Goal: Information Seeking & Learning: Compare options

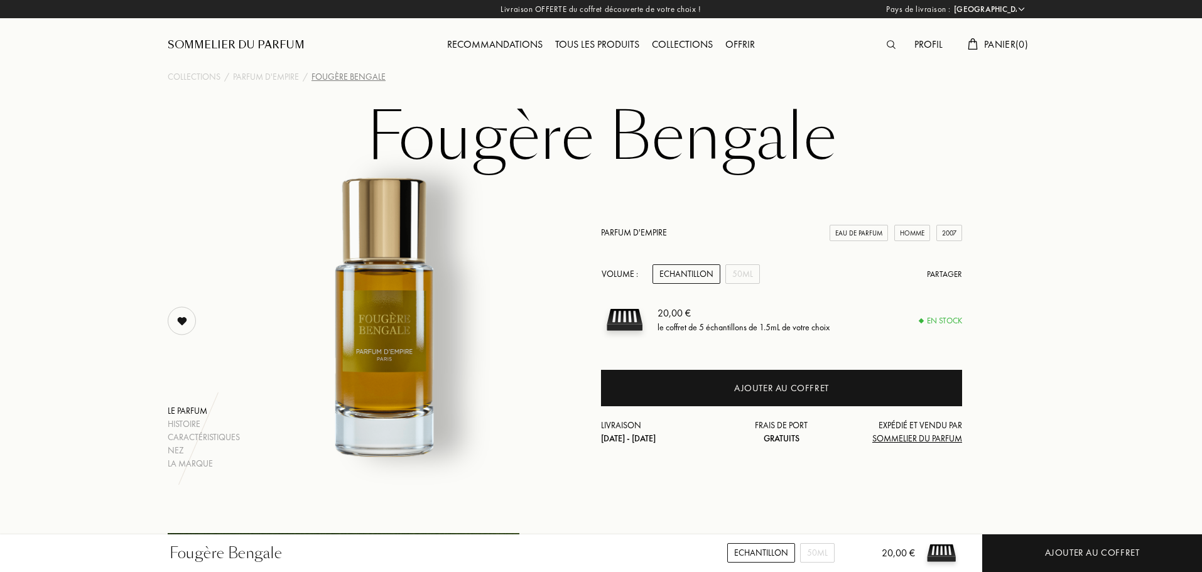
select select "FR"
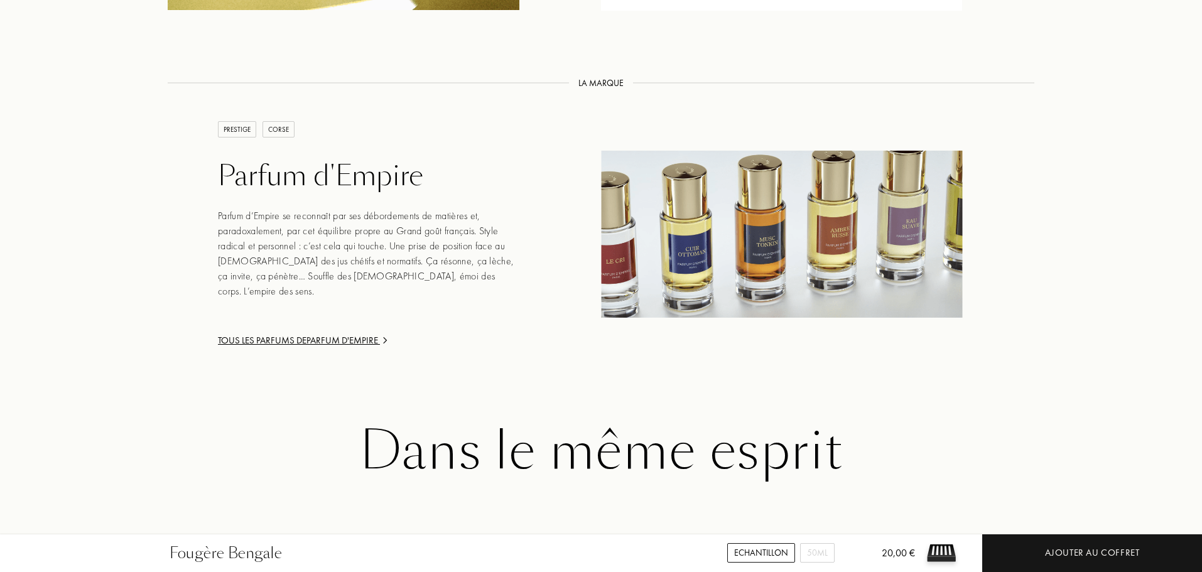
scroll to position [1935, 0]
click at [299, 333] on div "Tous les parfums de Parfum d'Empire" at bounding box center [369, 340] width 302 height 14
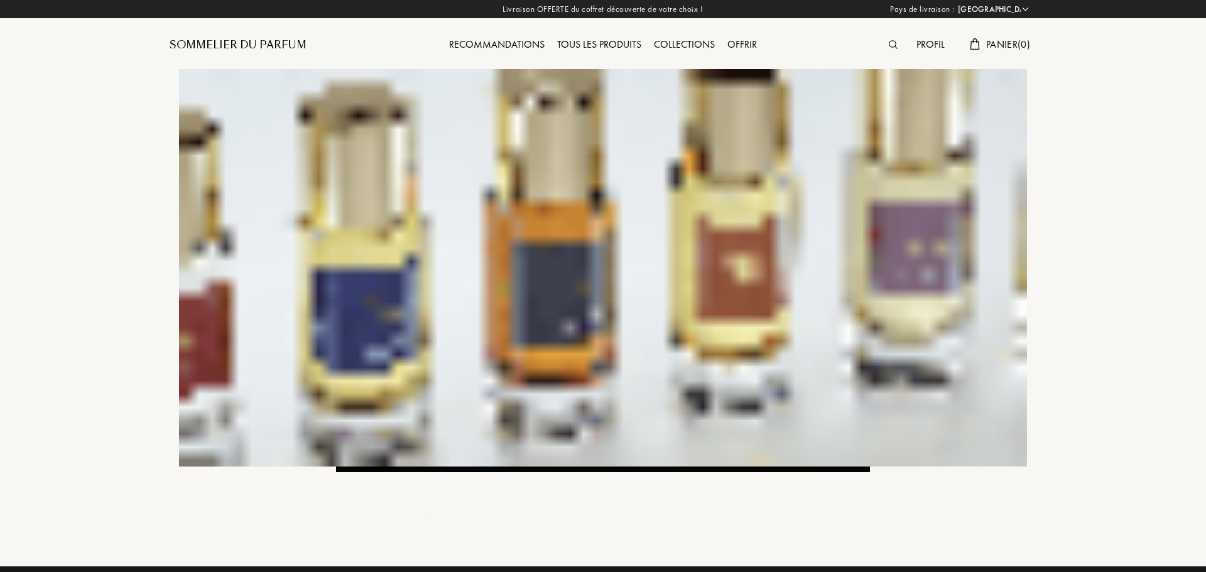
select select "FR"
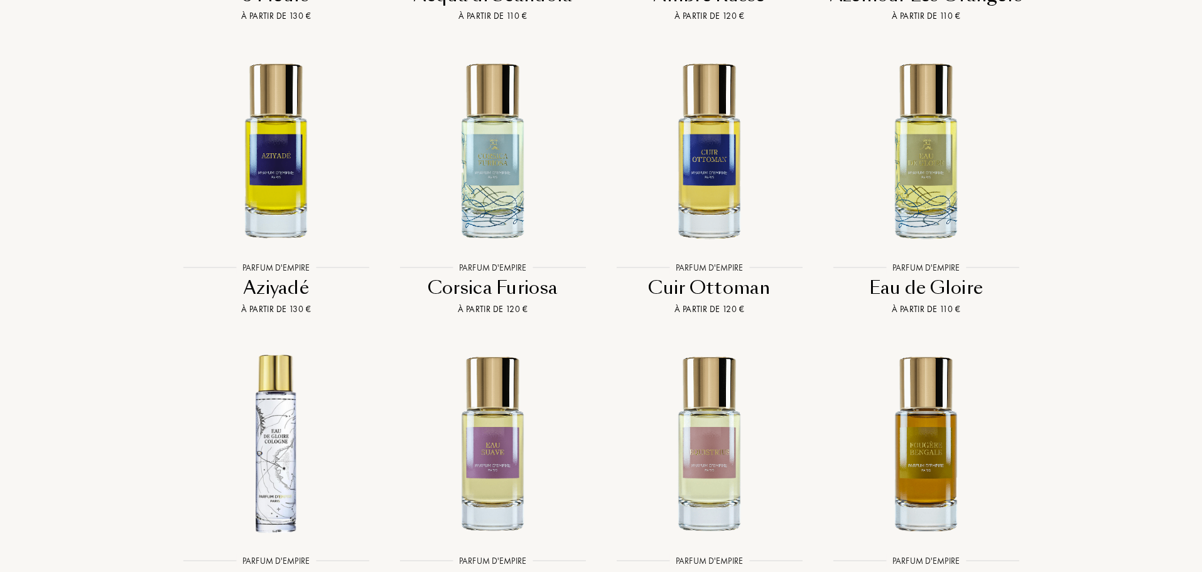
scroll to position [2723, 0]
click at [678, 276] on div "Cuir Ottoman" at bounding box center [709, 288] width 207 height 24
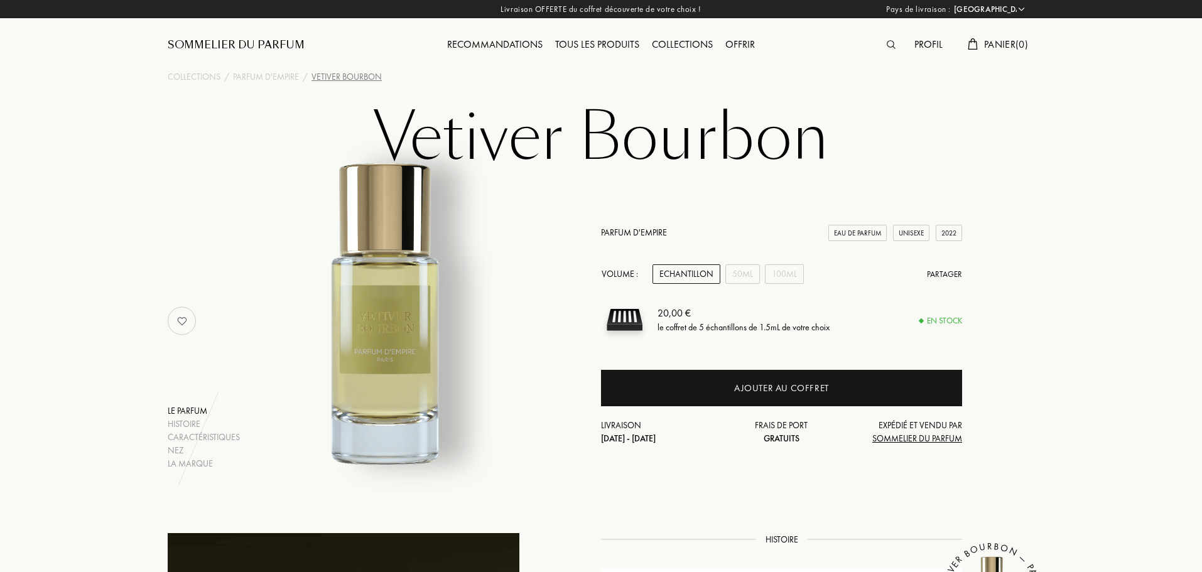
select select "FR"
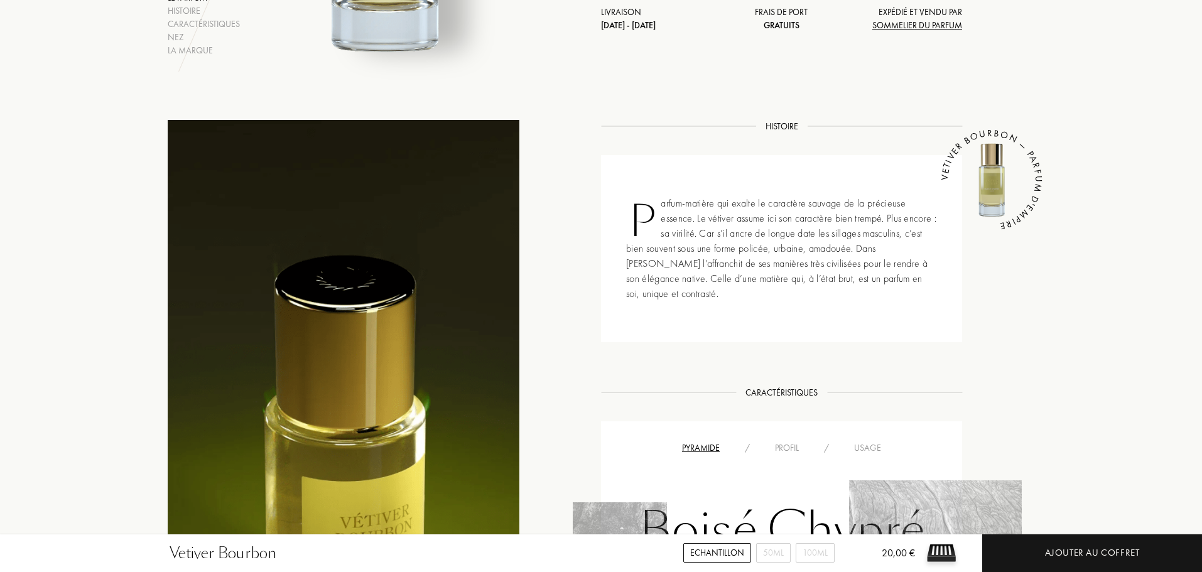
scroll to position [408, 0]
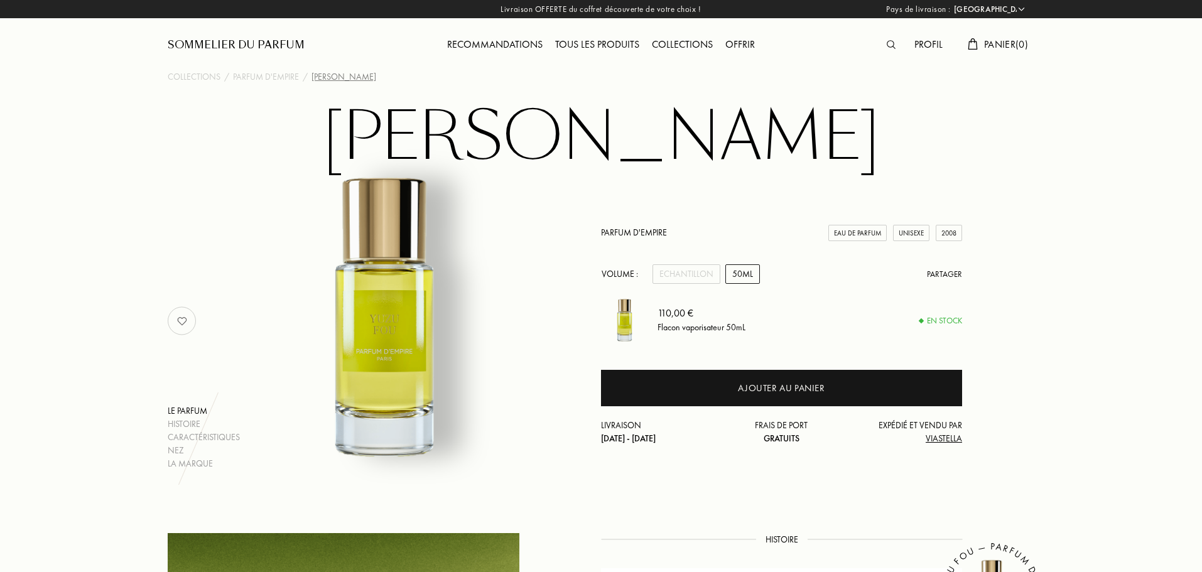
select select "FR"
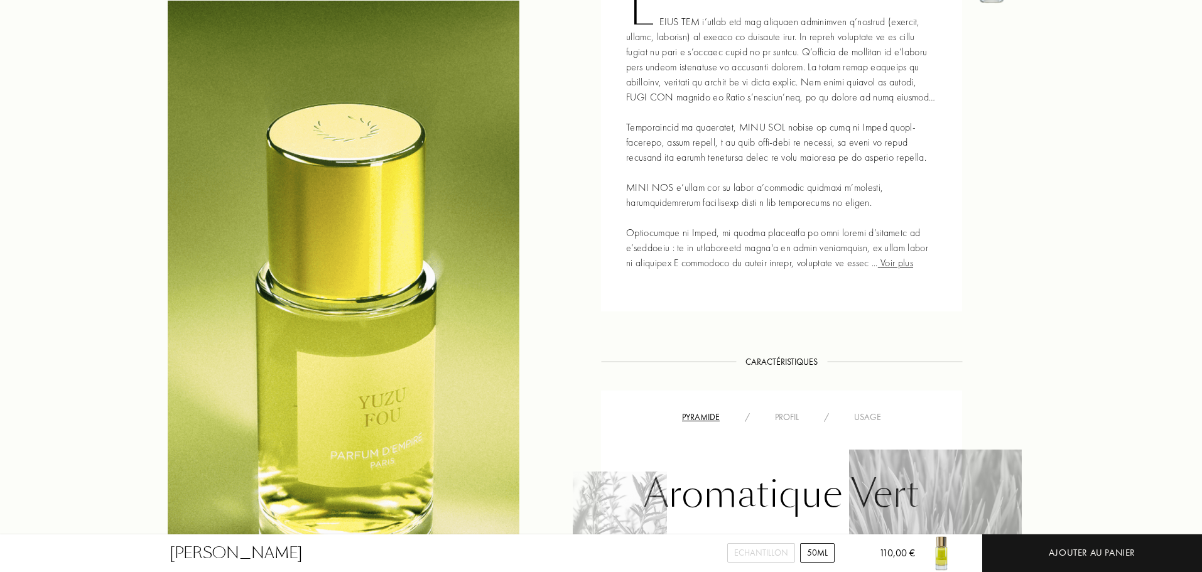
scroll to position [624, 0]
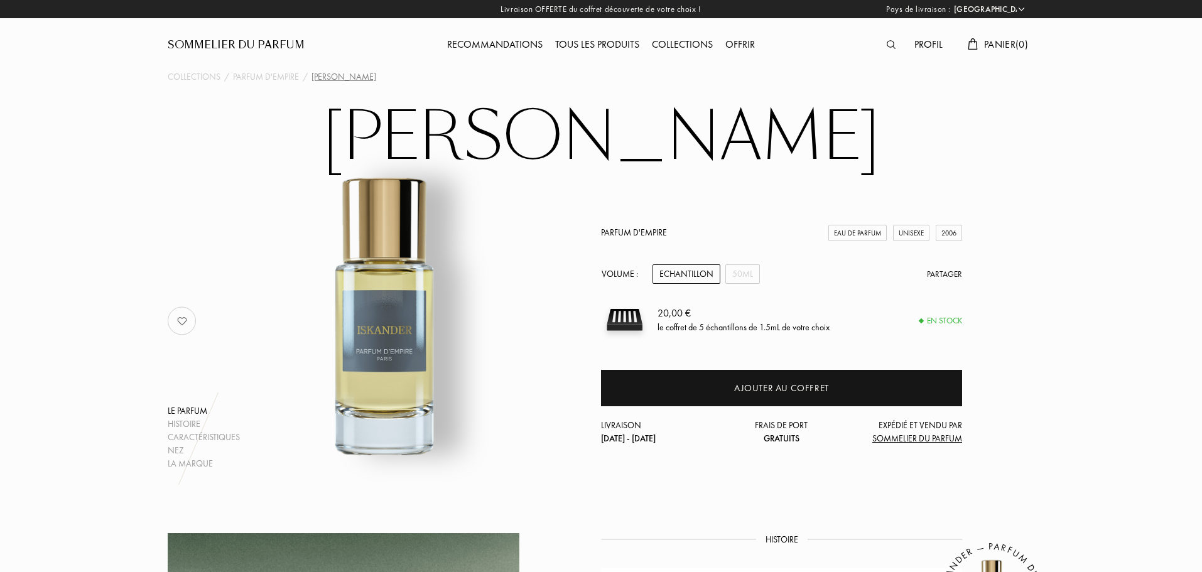
select select "FR"
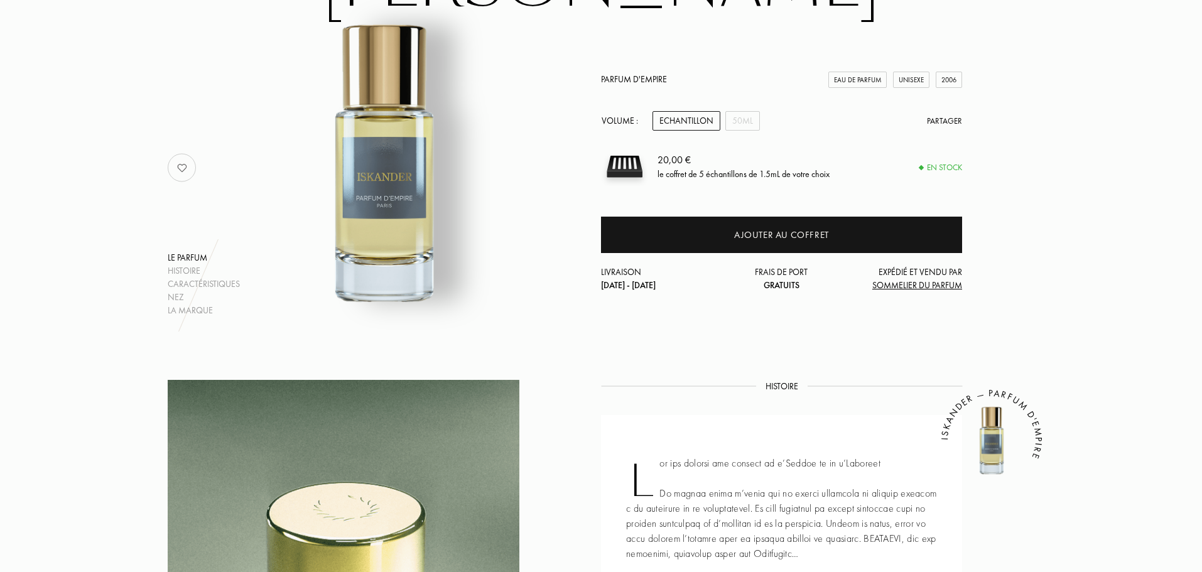
scroll to position [146, 0]
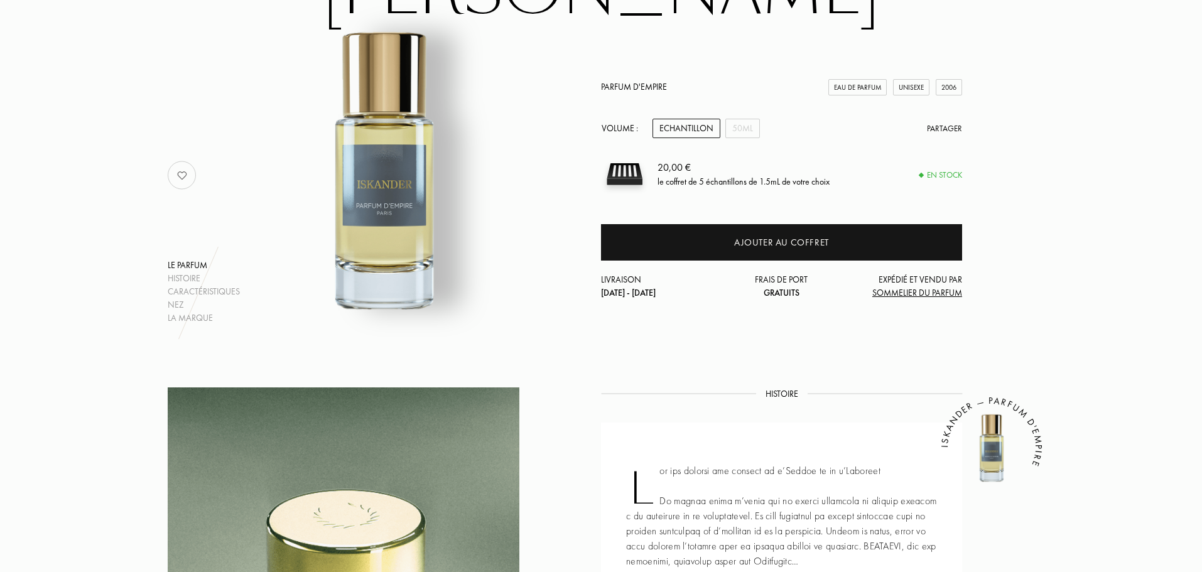
click at [180, 171] on img at bounding box center [182, 175] width 25 height 25
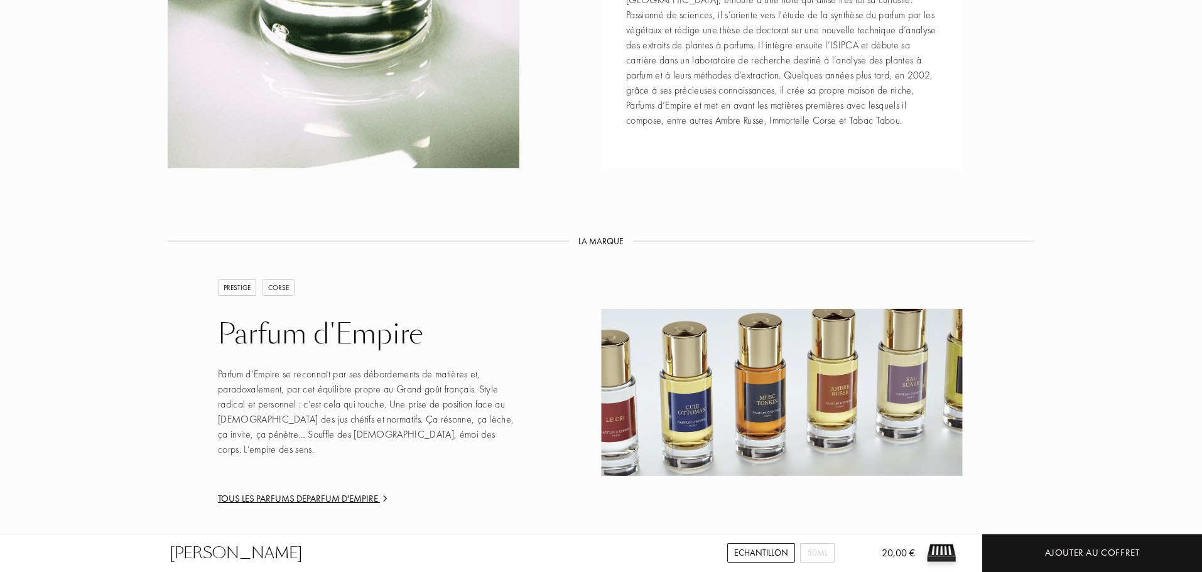
scroll to position [1713, 0]
click at [319, 330] on div "Parfum d'Empire" at bounding box center [369, 333] width 302 height 33
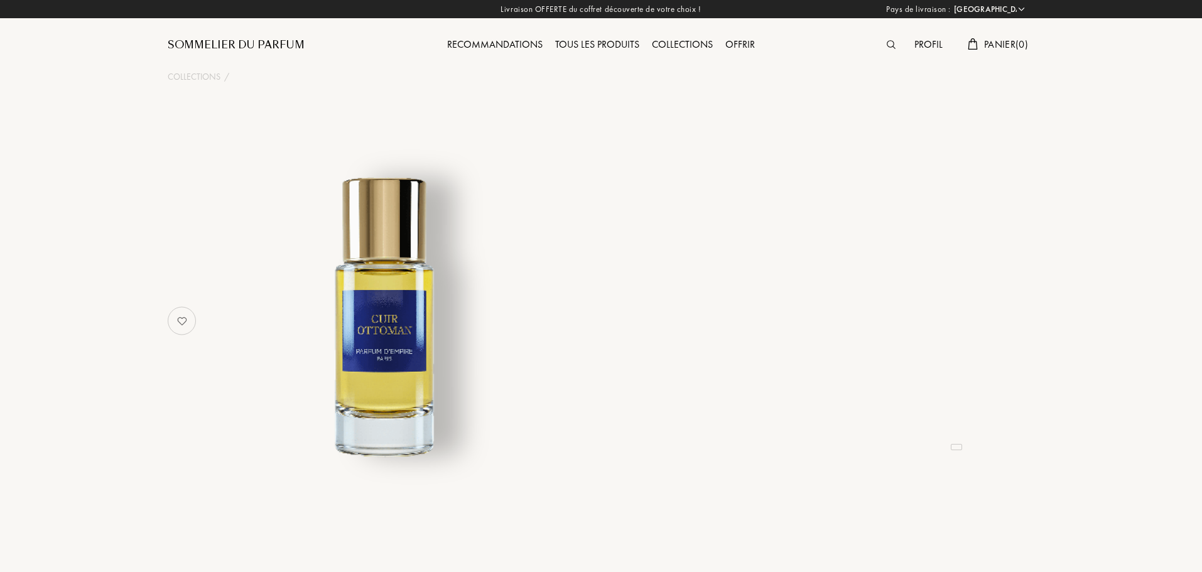
select select "FR"
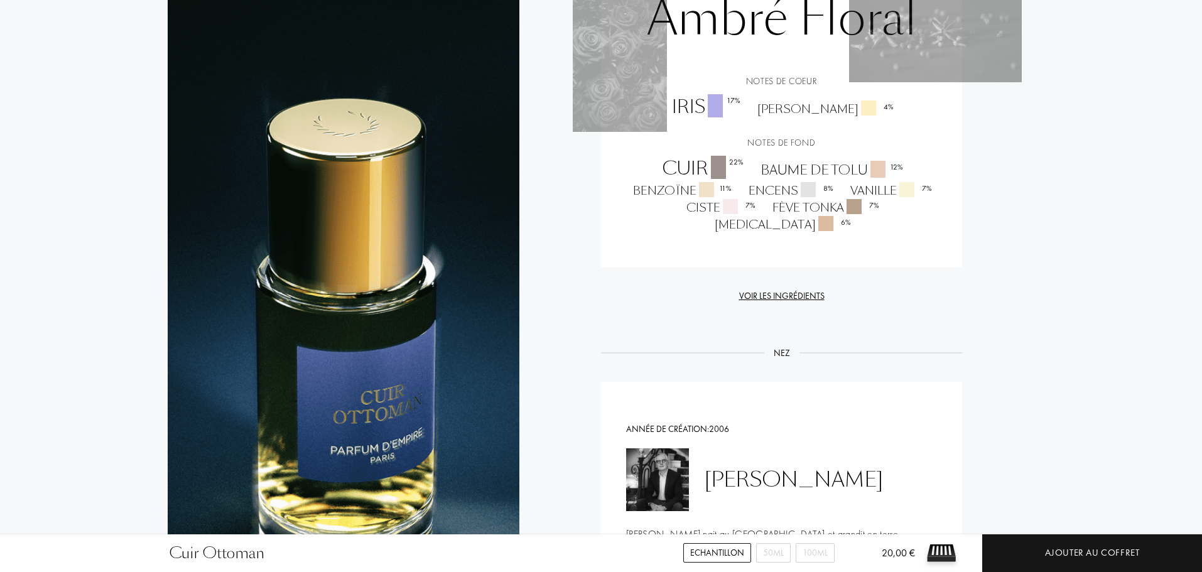
scroll to position [1153, 0]
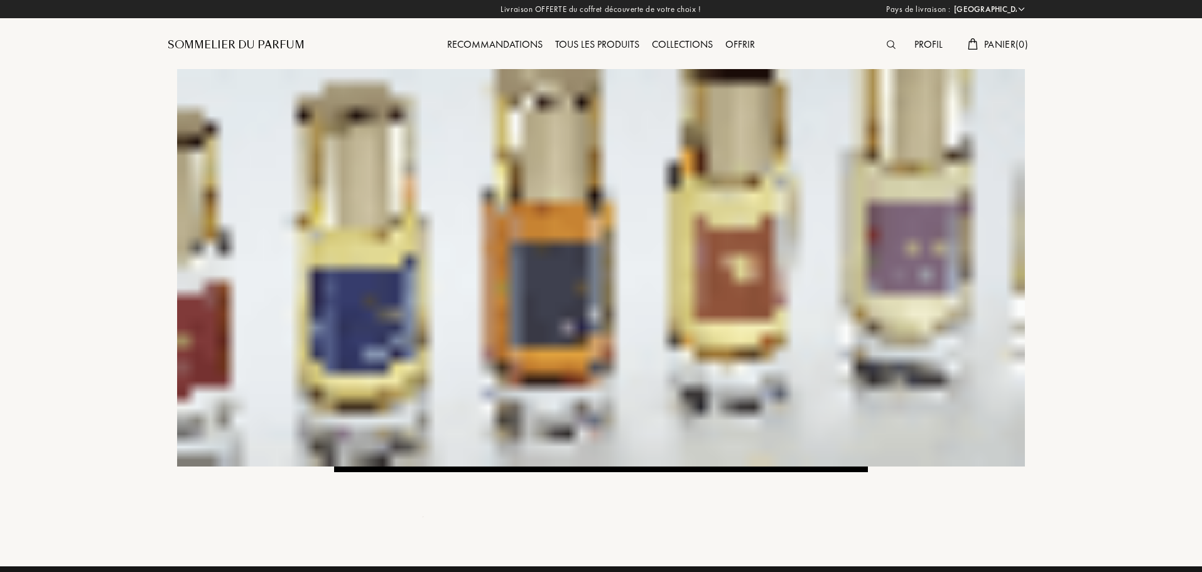
select select "FR"
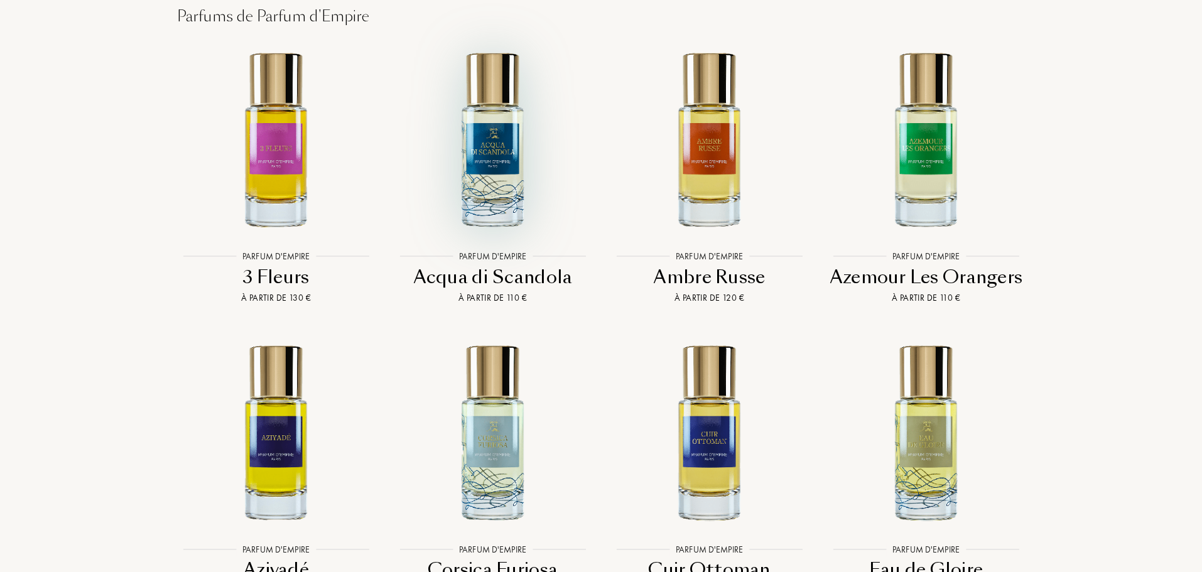
scroll to position [2463, 0]
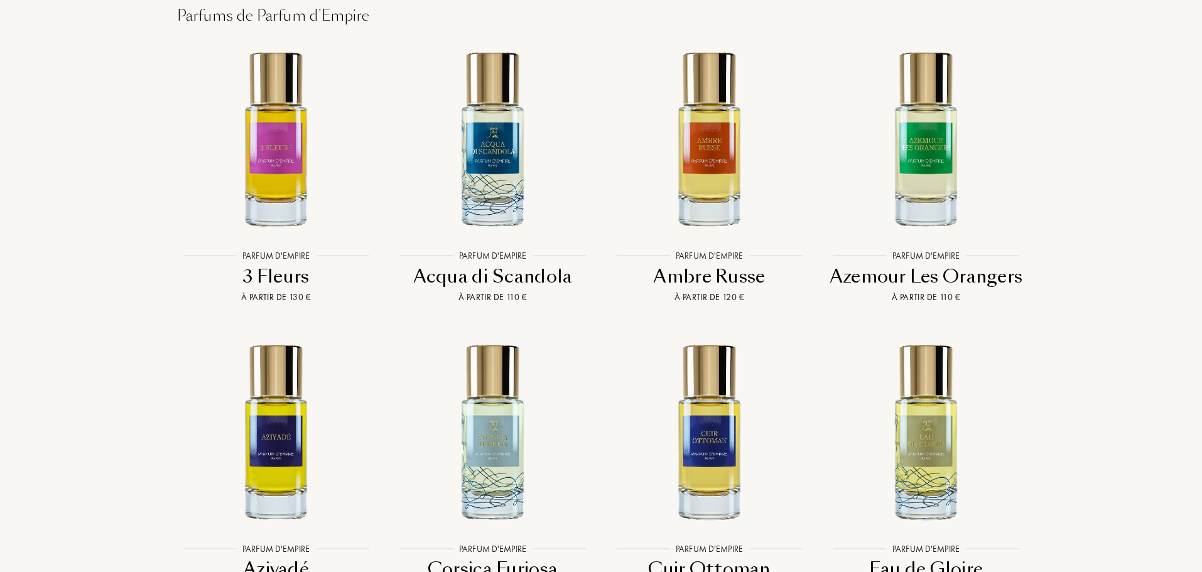
drag, startPoint x: 683, startPoint y: 235, endPoint x: 1132, endPoint y: 258, distance: 449.8
click at [1132, 258] on div "Pays de livraison : Afghanistan Afrique du Sud Albanie Algérie Allemagne Andorr…" at bounding box center [601, 38] width 1202 height 5002
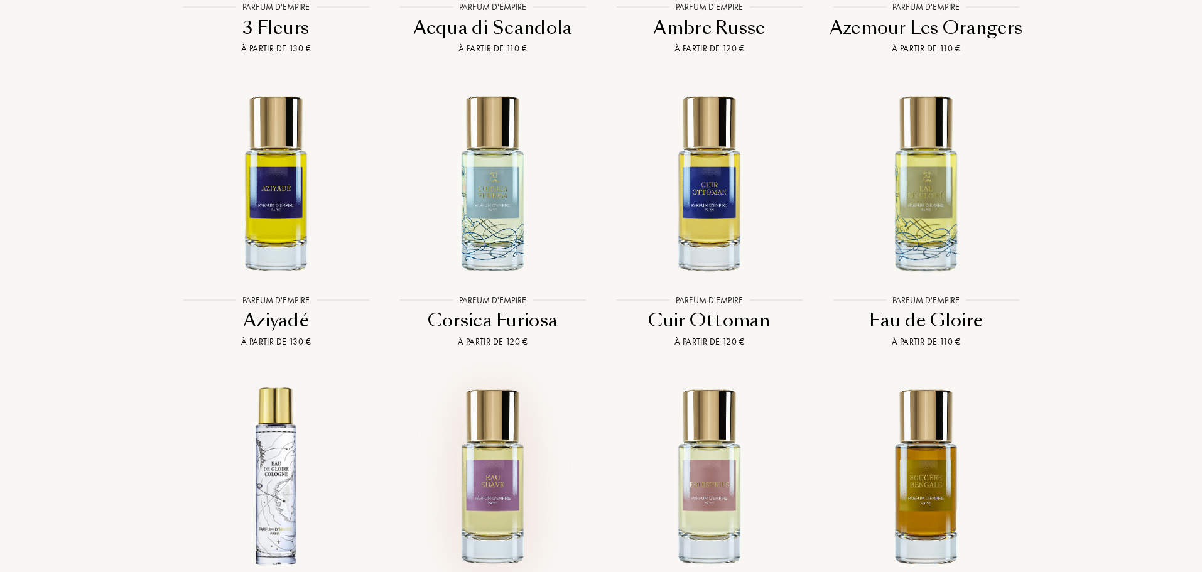
scroll to position [2711, 0]
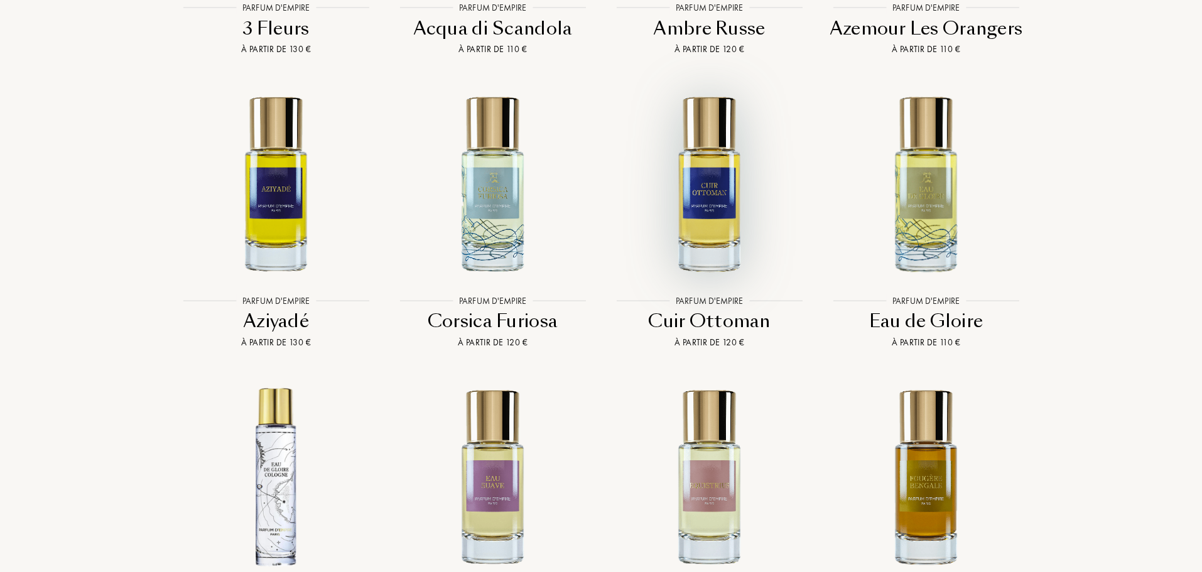
click at [710, 130] on img at bounding box center [709, 182] width 195 height 195
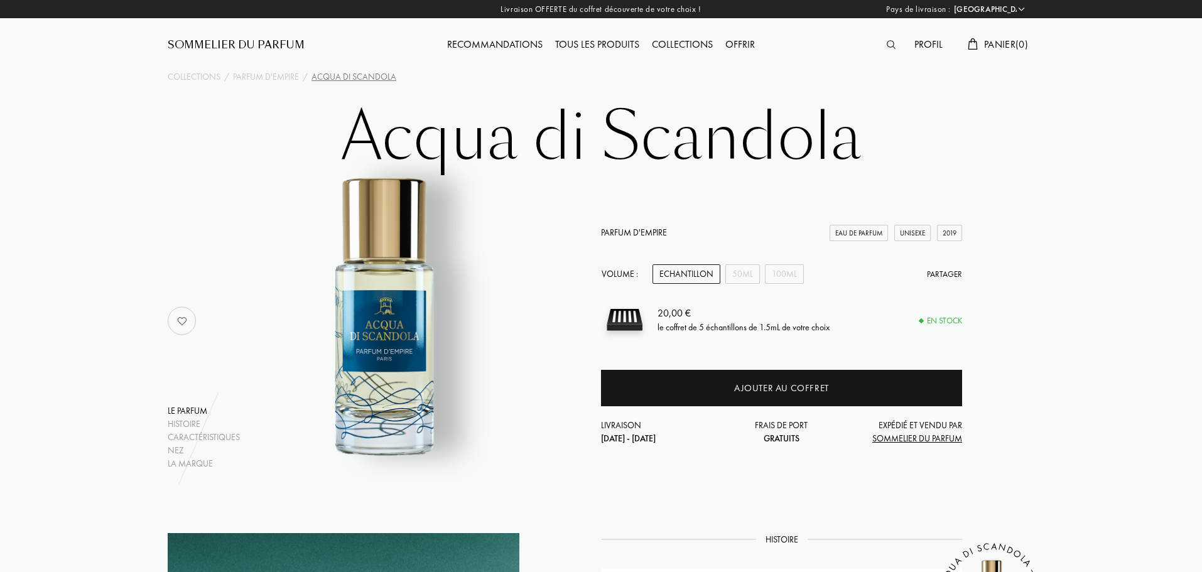
select select "FR"
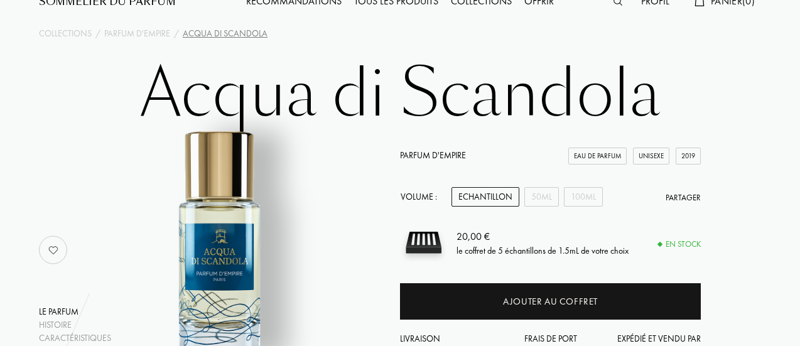
scroll to position [46, 0]
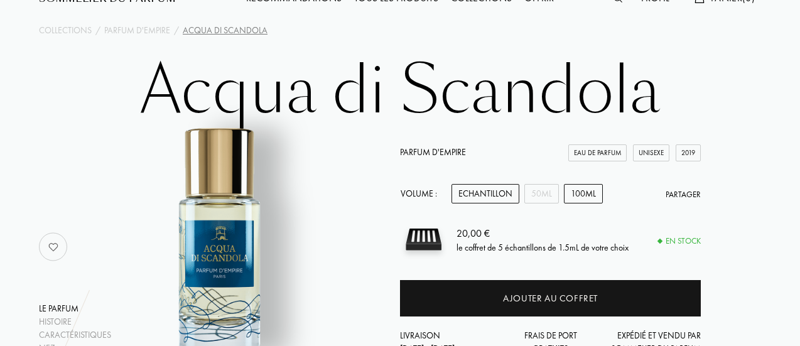
click at [575, 192] on div "100mL" at bounding box center [583, 193] width 39 height 19
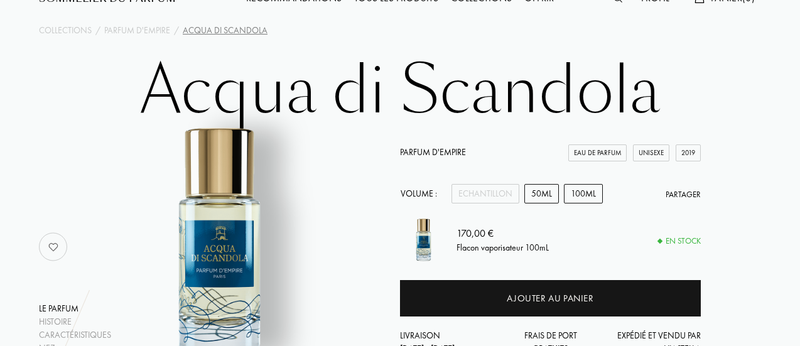
click at [541, 195] on div "50mL" at bounding box center [542, 193] width 35 height 19
click at [54, 244] on img at bounding box center [53, 246] width 25 height 25
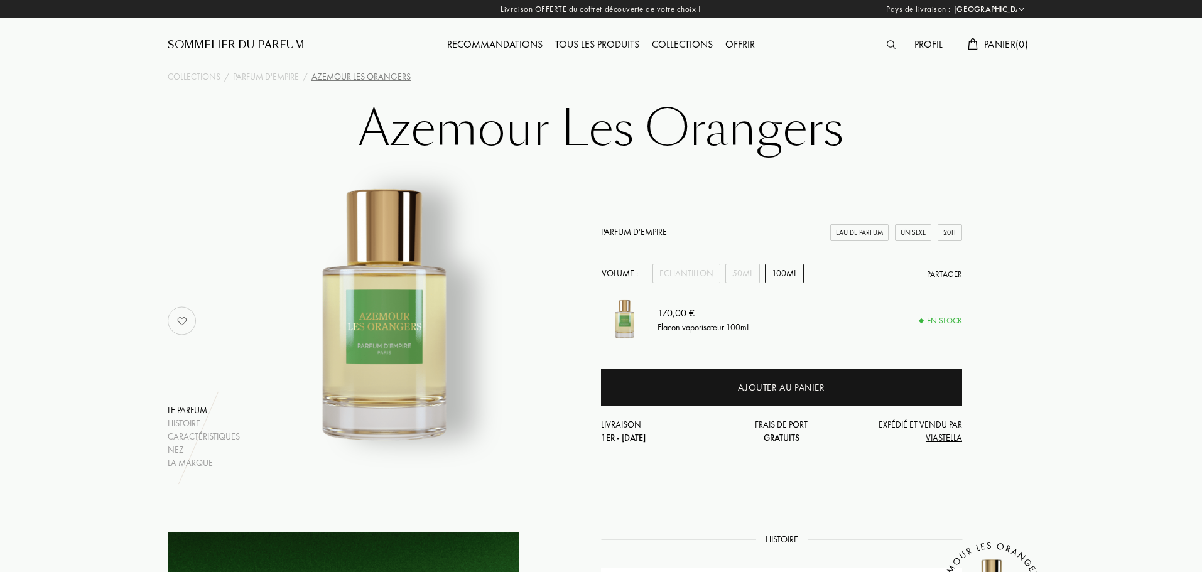
select select "FR"
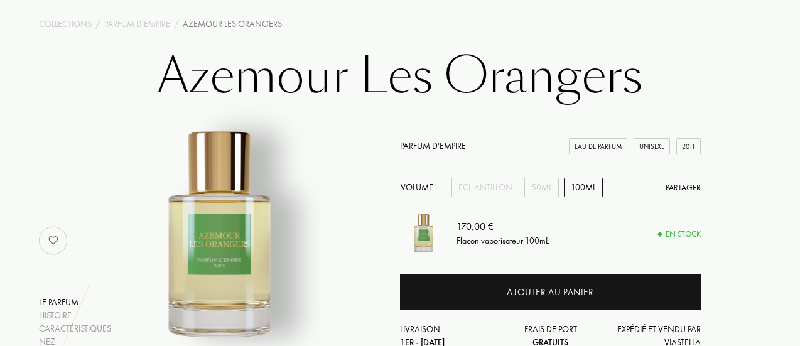
scroll to position [67, 0]
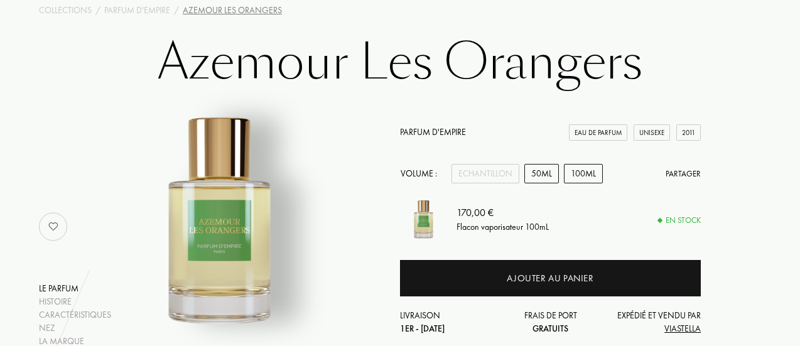
click at [538, 175] on div "50mL" at bounding box center [542, 173] width 35 height 19
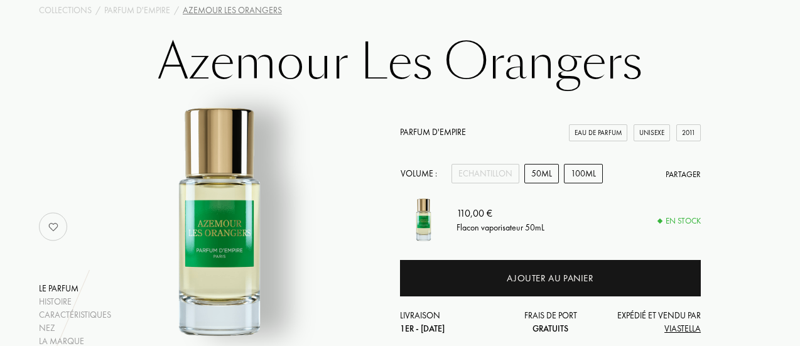
click at [572, 171] on div "100mL" at bounding box center [583, 173] width 39 height 19
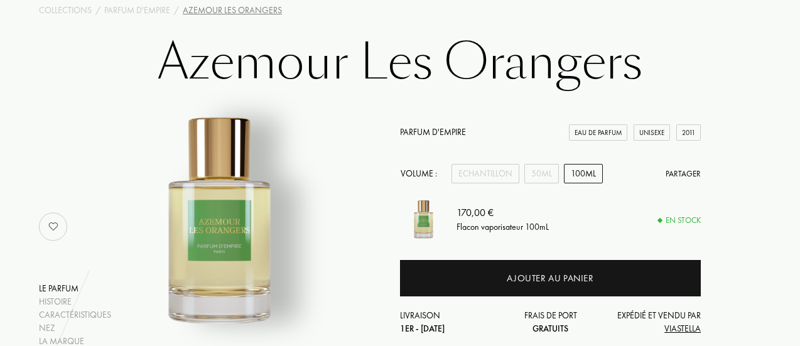
scroll to position [80, 0]
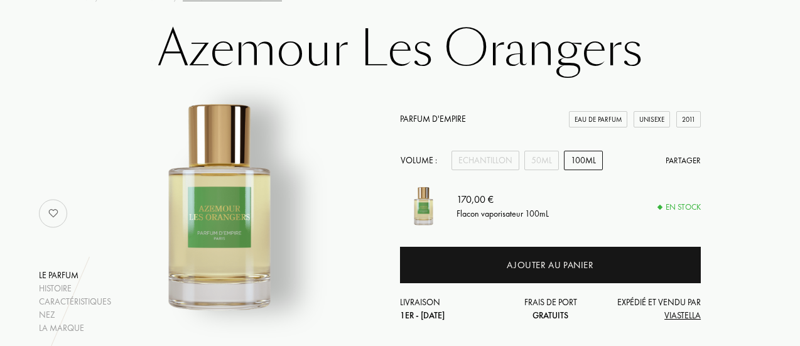
click at [53, 212] on img at bounding box center [53, 213] width 25 height 25
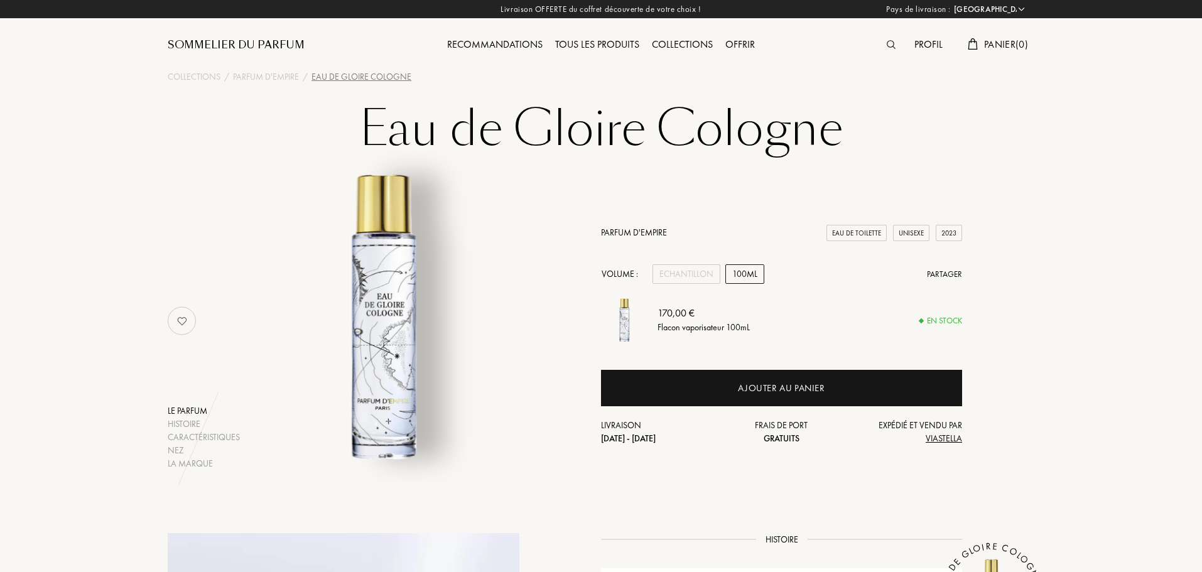
select select "FR"
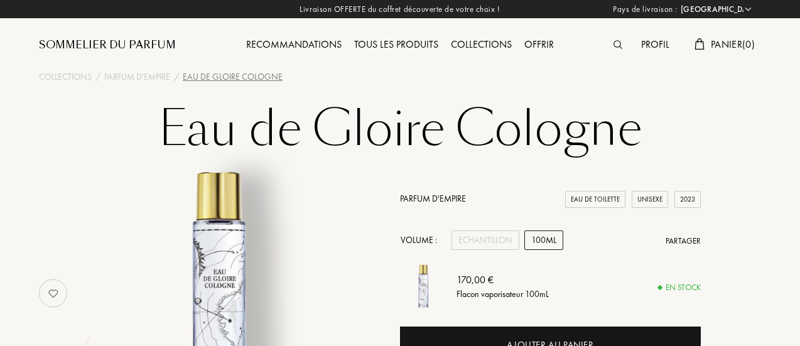
click at [46, 293] on img at bounding box center [53, 293] width 25 height 25
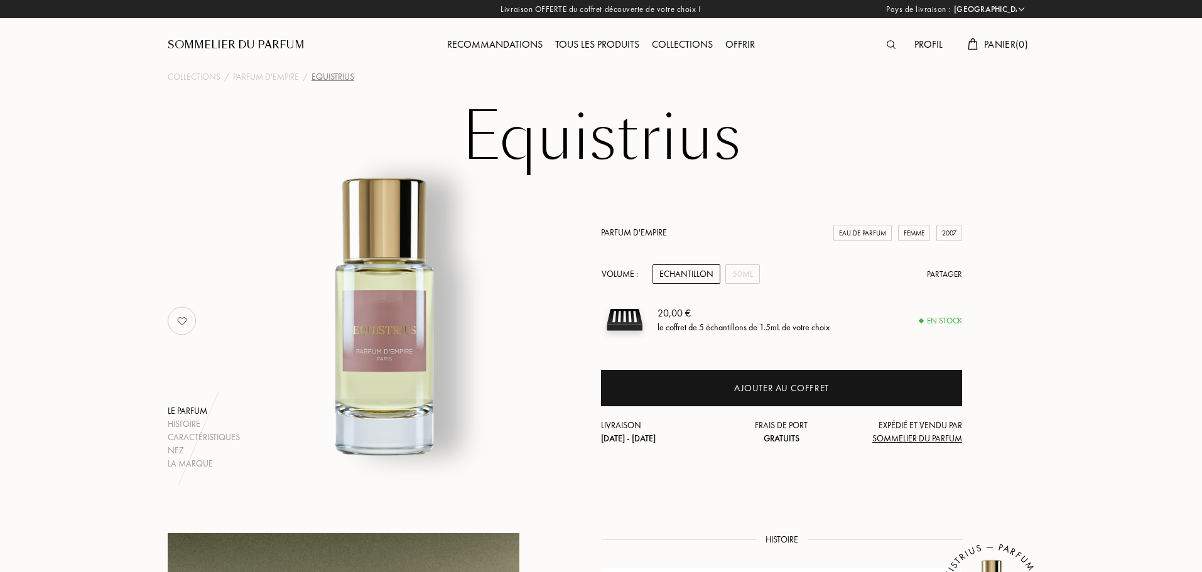
select select "FR"
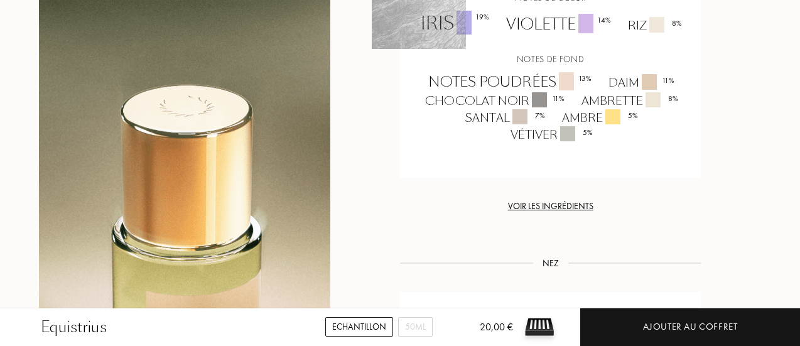
scroll to position [1232, 0]
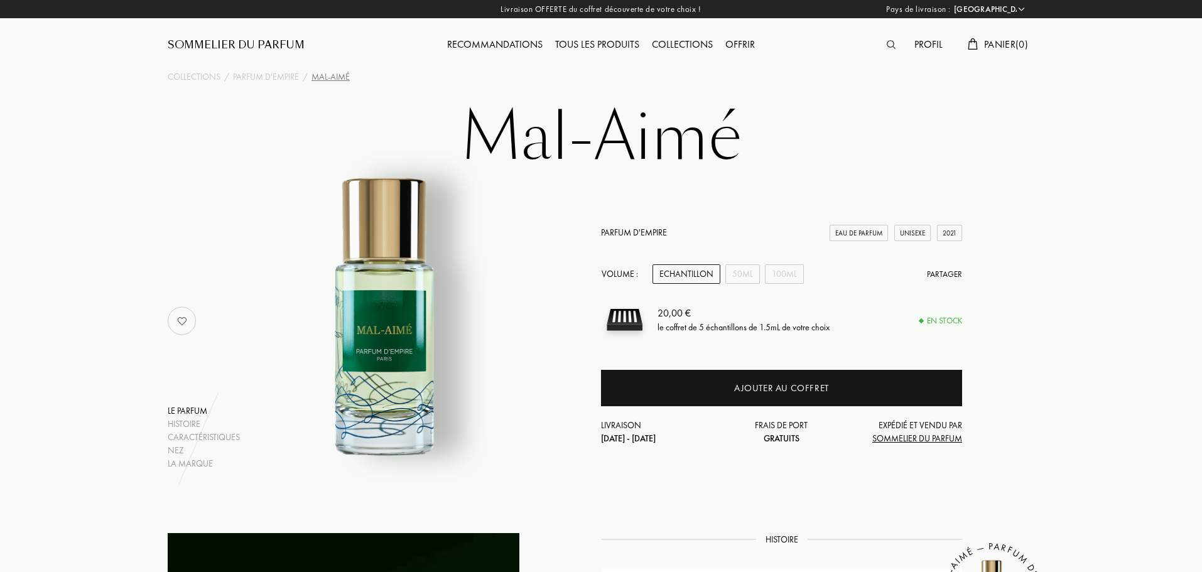
select select "FR"
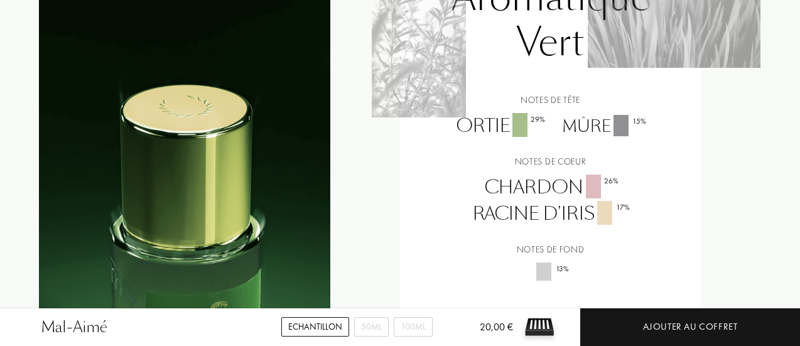
scroll to position [1202, 0]
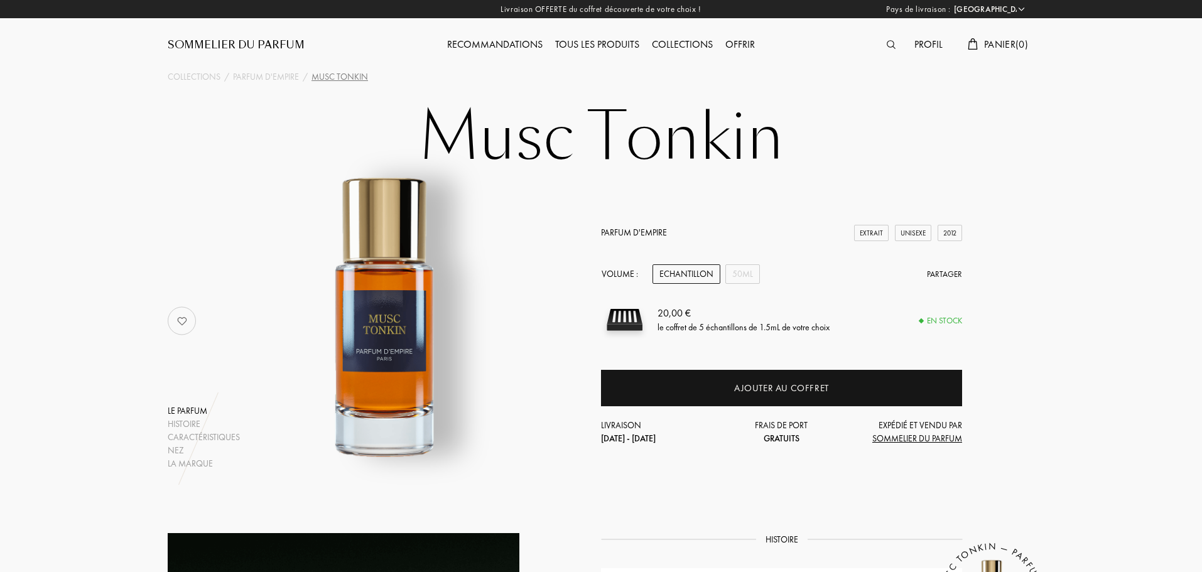
select select "FR"
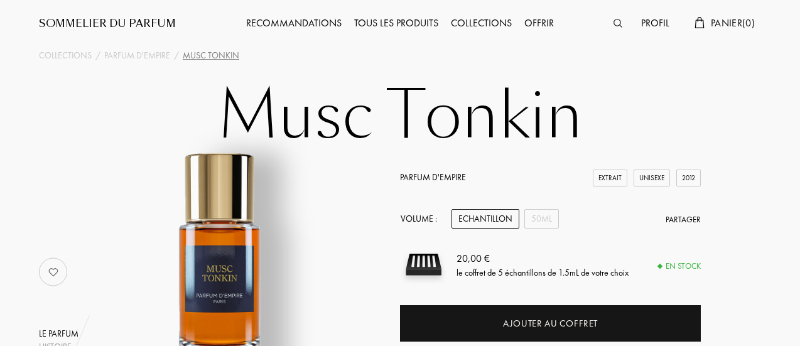
scroll to position [27, 0]
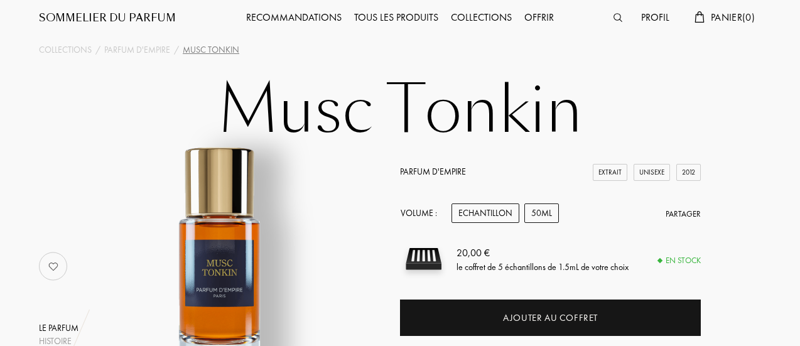
click at [533, 215] on div "50mL" at bounding box center [542, 213] width 35 height 19
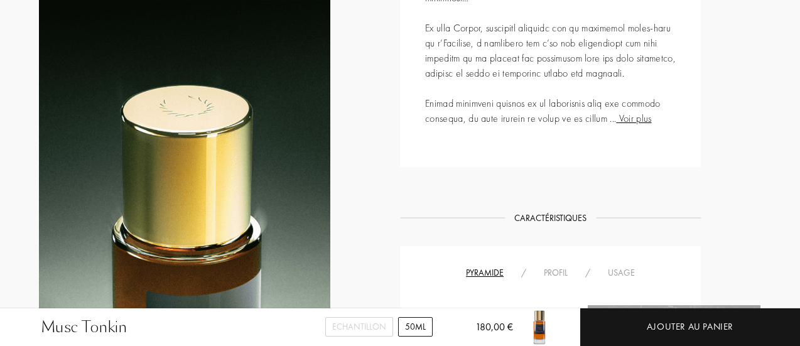
scroll to position [820, 0]
click at [636, 116] on span "Voir plus" at bounding box center [633, 117] width 35 height 13
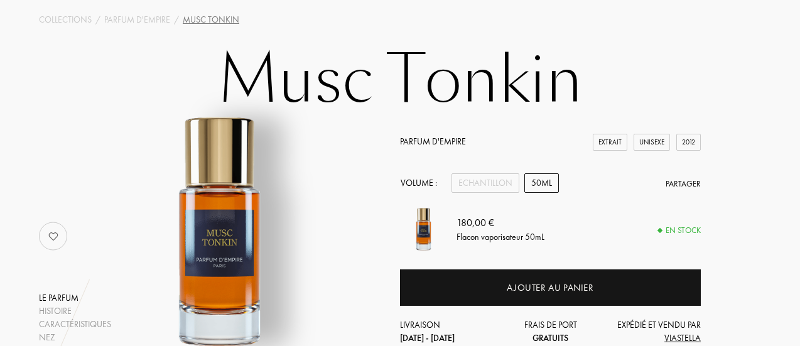
scroll to position [57, 0]
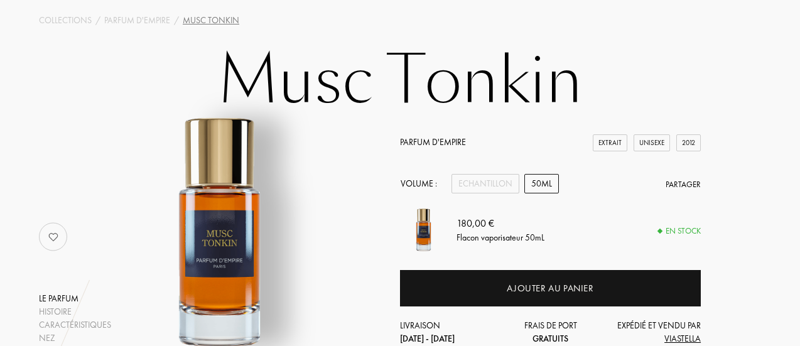
click at [52, 236] on img at bounding box center [53, 236] width 25 height 25
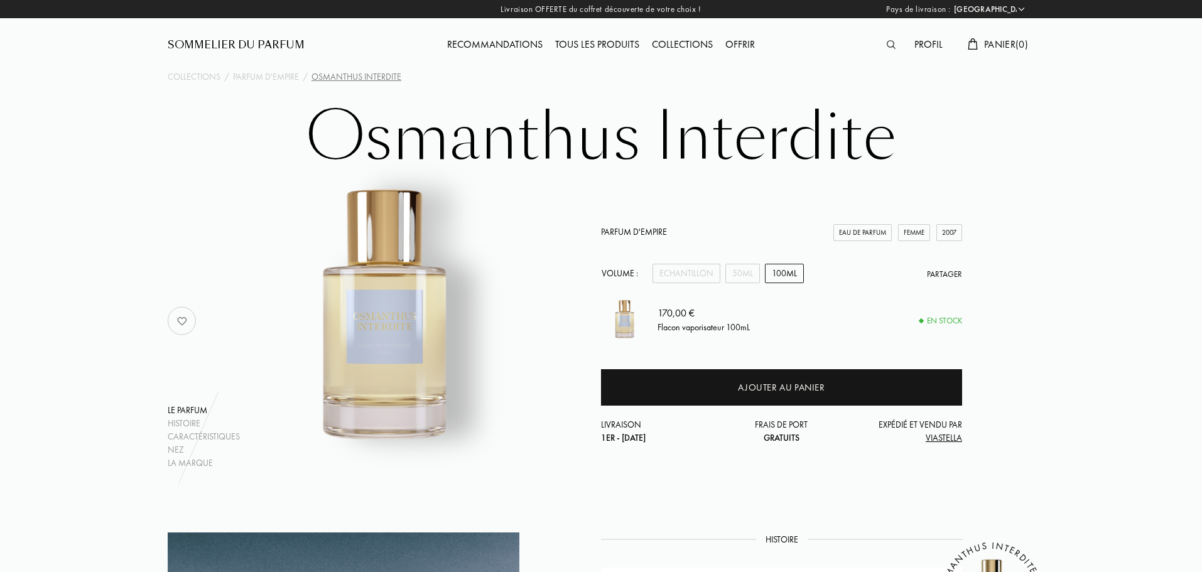
select select "FR"
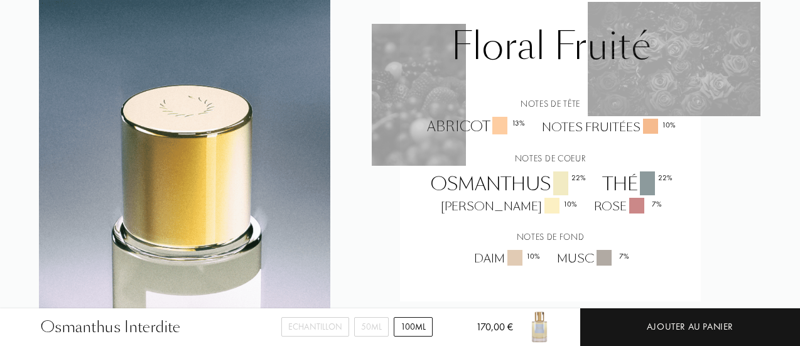
scroll to position [1089, 0]
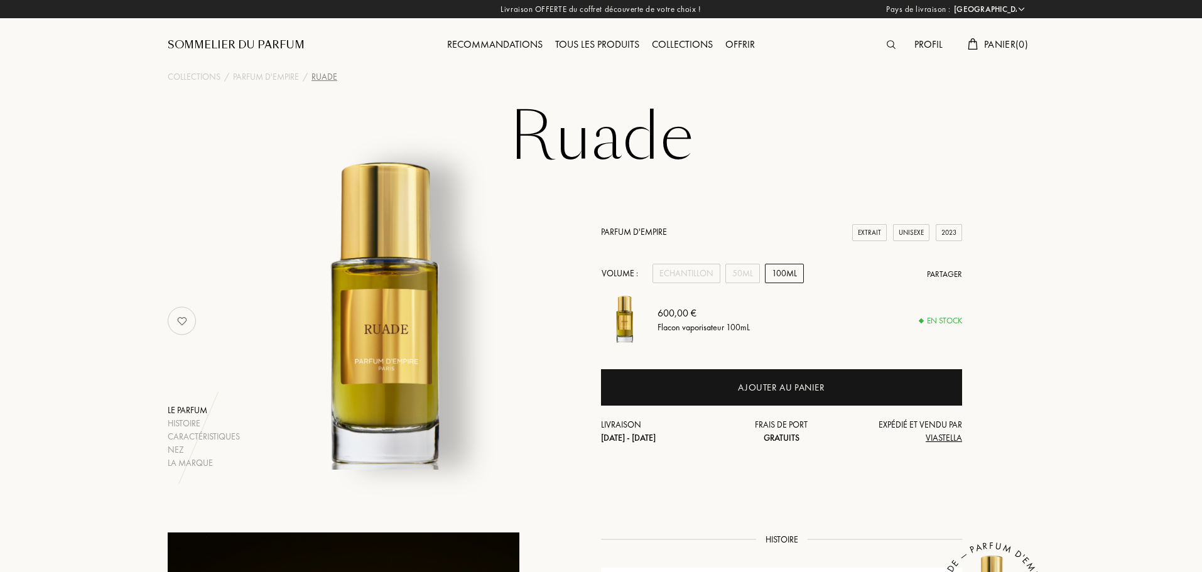
select select "FR"
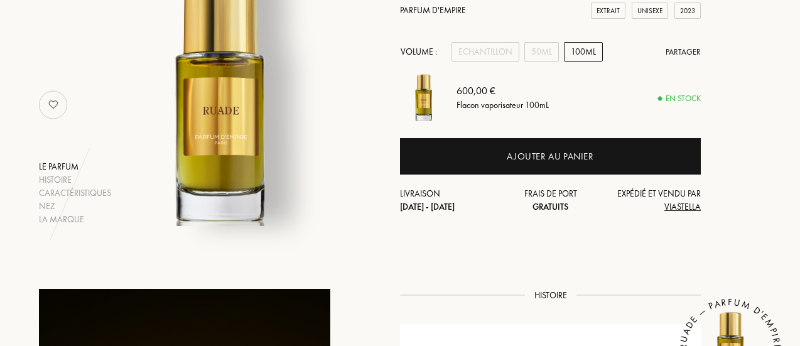
scroll to position [188, 0]
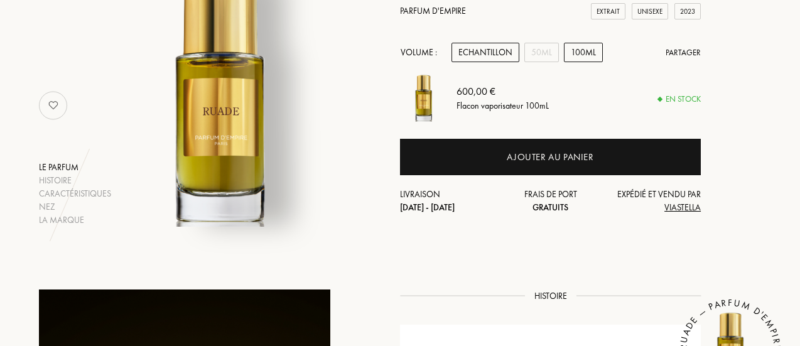
click at [486, 57] on div "Echantillon" at bounding box center [486, 52] width 68 height 19
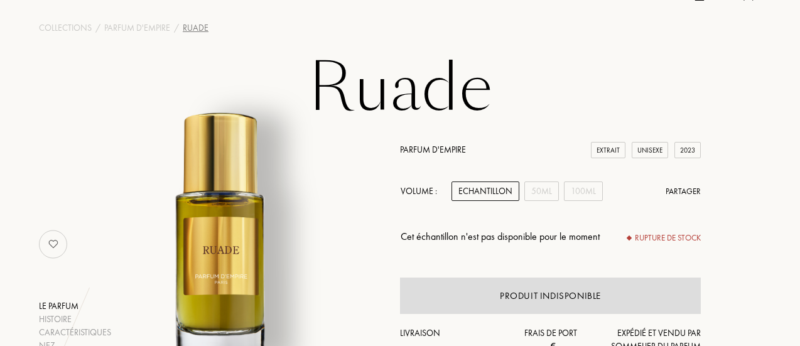
scroll to position [65, 0]
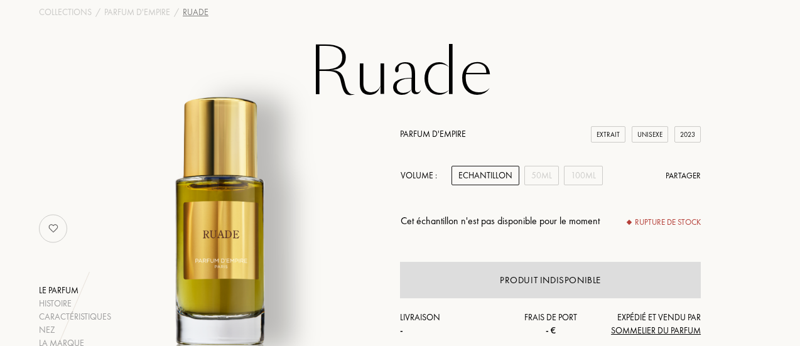
click at [58, 226] on img at bounding box center [53, 228] width 25 height 25
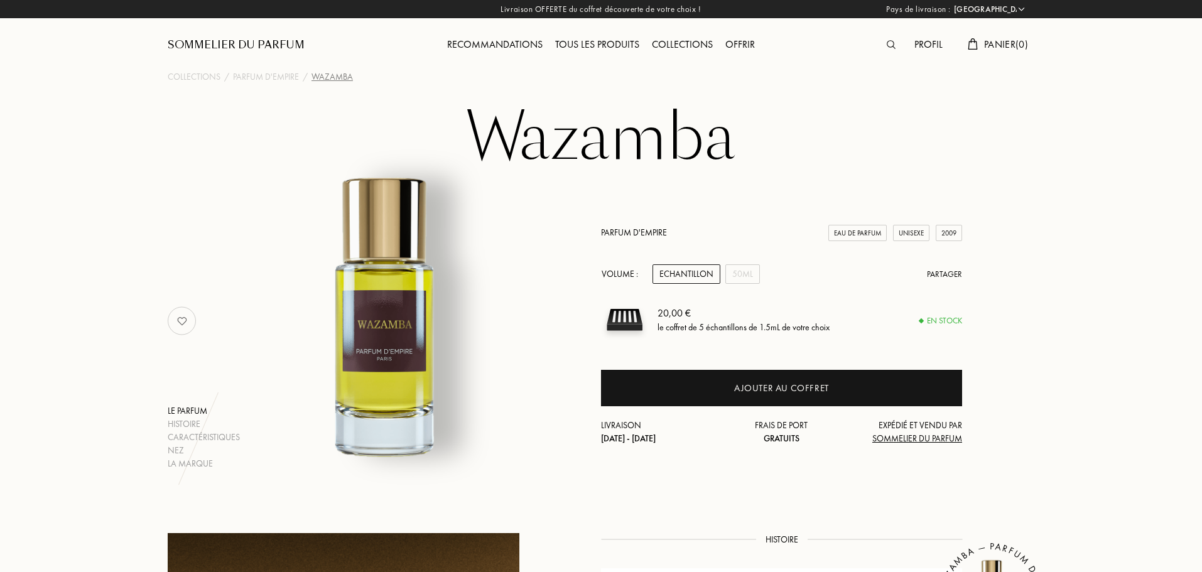
select select "FR"
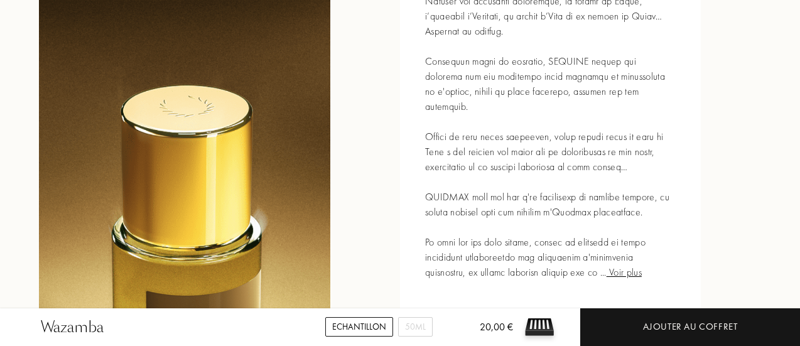
scroll to position [644, 0]
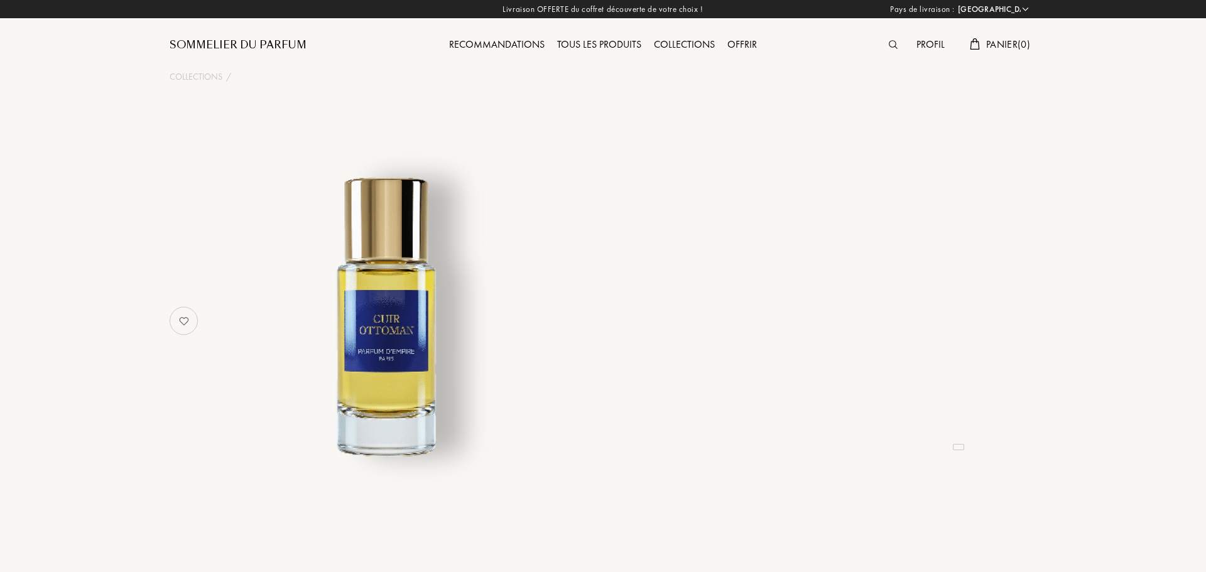
select select "FR"
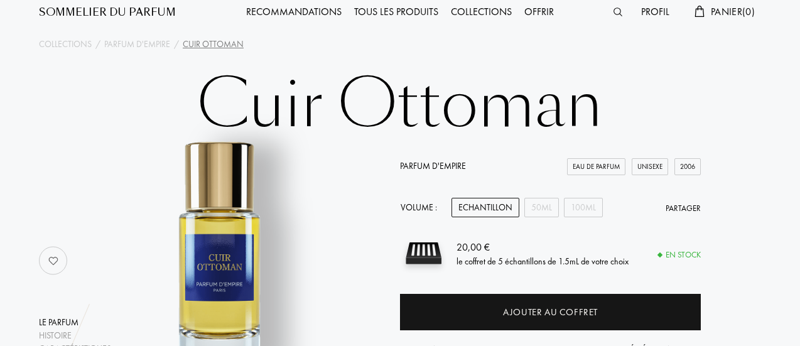
scroll to position [33, 0]
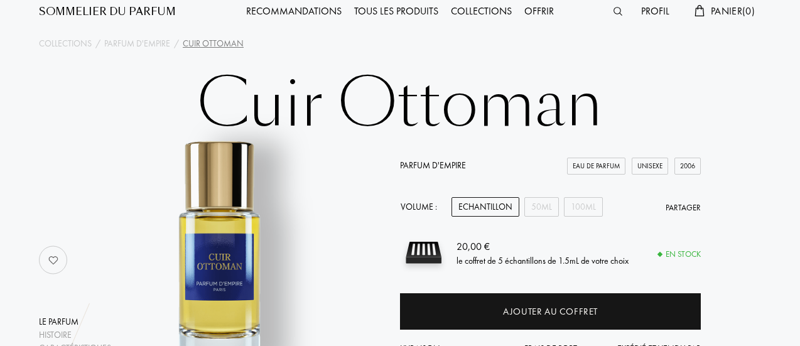
click at [49, 255] on img at bounding box center [53, 260] width 25 height 25
